Goal: Obtain resource: Download file/media

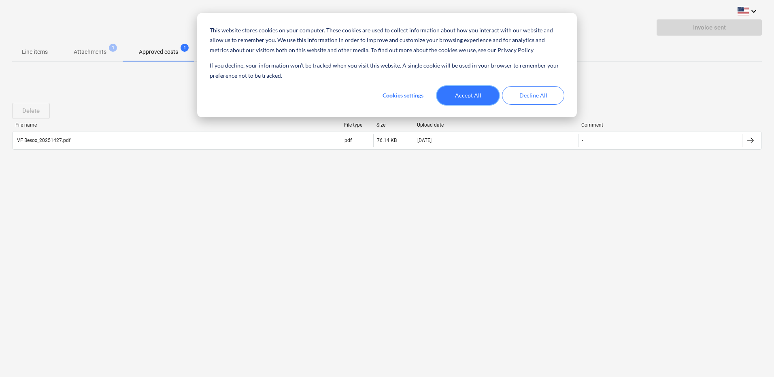
click at [465, 96] on button "Accept All" at bounding box center [468, 95] width 62 height 19
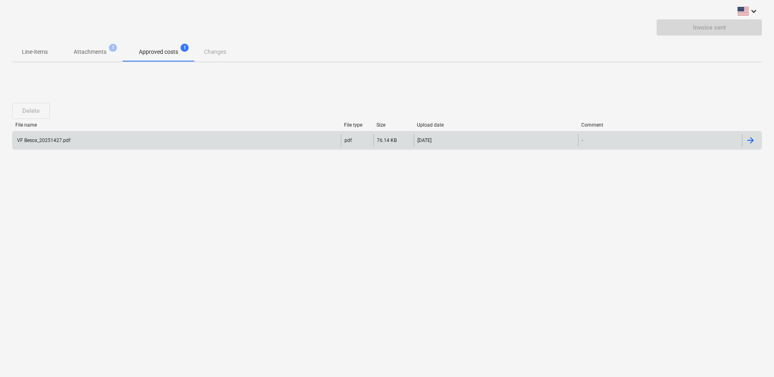
click at [77, 138] on div "VF Besox_20251427.pdf" at bounding box center [177, 140] width 328 height 13
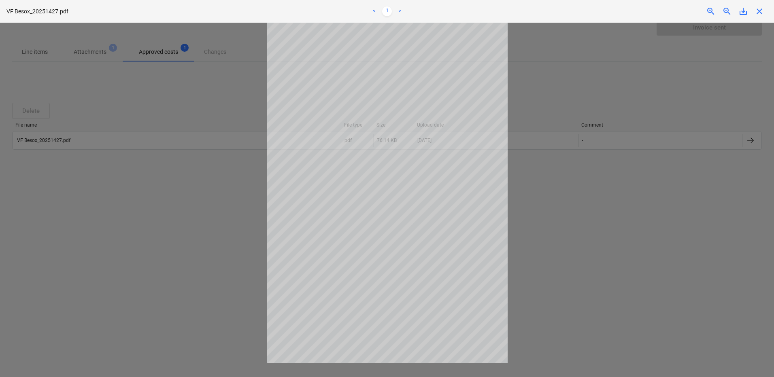
click at [541, 223] on div at bounding box center [387, 200] width 774 height 355
click at [757, 12] on span "close" at bounding box center [760, 11] width 10 height 10
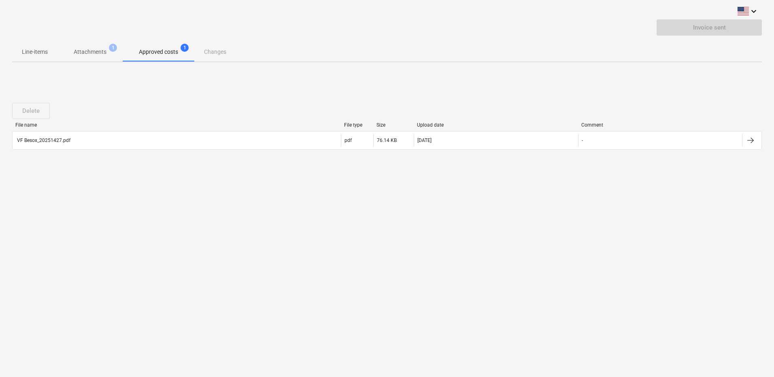
click at [97, 53] on p "Attachments" at bounding box center [90, 52] width 33 height 9
click at [173, 56] on p "Approved costs" at bounding box center [158, 52] width 39 height 9
click at [104, 48] on p "Attachments" at bounding box center [90, 52] width 33 height 9
click at [171, 52] on p "Approved costs" at bounding box center [158, 52] width 39 height 9
click at [440, 211] on div "keyboard_arrow_down Invoice sent Line-items Attachments 1 Approved costs 1 Chan…" at bounding box center [387, 188] width 774 height 377
